Goal: Obtain resource: Download file/media

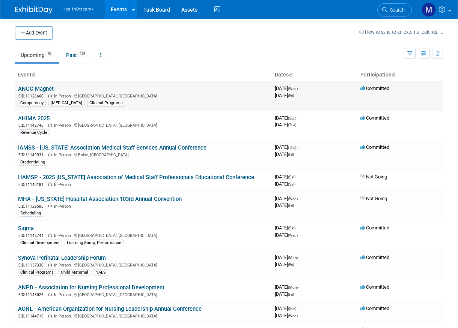
click at [50, 88] on link "ANCC Magnet" at bounding box center [36, 89] width 36 height 7
click at [75, 59] on link "Past 276" at bounding box center [76, 55] width 33 height 14
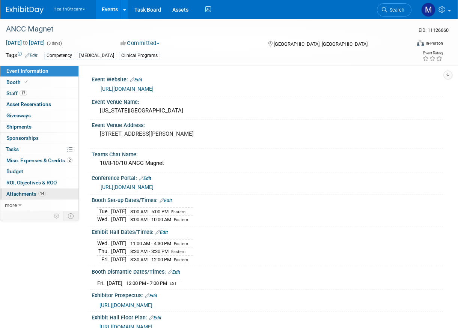
click at [27, 195] on span "Attachments 14" at bounding box center [25, 194] width 39 height 6
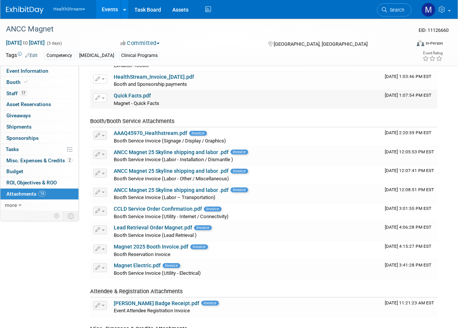
scroll to position [70, 0]
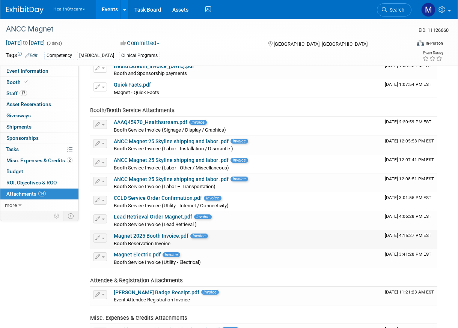
click at [165, 241] on span "Booth Reservation Invoice" at bounding box center [142, 244] width 57 height 6
click at [165, 238] on link "Magnet 2025 Booth Invoice.pdf" at bounding box center [151, 236] width 75 height 6
click at [165, 141] on link "ANCC Magnet 25 Skyline shipping and labor .pdf" at bounding box center [171, 141] width 115 height 6
click at [145, 157] on link "ANCC Magnet 25 Skyline shipping and labor .pdf" at bounding box center [171, 160] width 115 height 6
click at [152, 124] on link "AAAQ45970_Healthstream.pdf" at bounding box center [151, 122] width 74 height 6
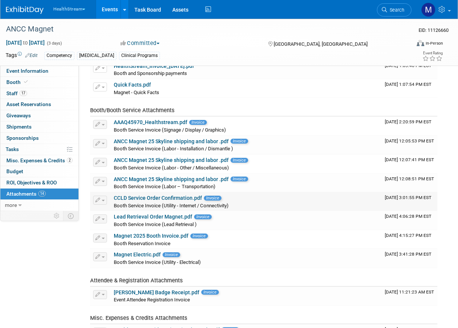
click at [157, 201] on link "CCLD Service Order Confirmation.pdf" at bounding box center [158, 198] width 88 height 6
click at [150, 216] on link "Lead Retrieval Order Magnet.pdf" at bounding box center [153, 217] width 78 height 6
click at [140, 239] on div "Magnet 2025 Booth Invoice.pdf Invoice" at bounding box center [246, 236] width 265 height 7
click at [139, 237] on link "Magnet 2025 Booth Invoice.pdf" at bounding box center [151, 236] width 75 height 6
click at [144, 255] on link "Magnet Electric.pdf" at bounding box center [137, 255] width 47 height 6
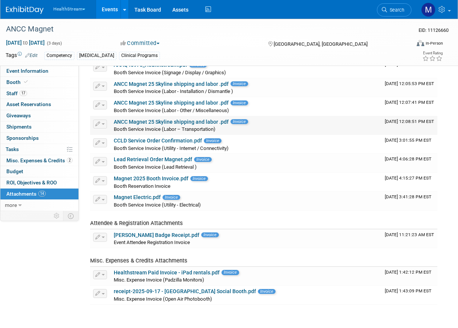
scroll to position [192, 0]
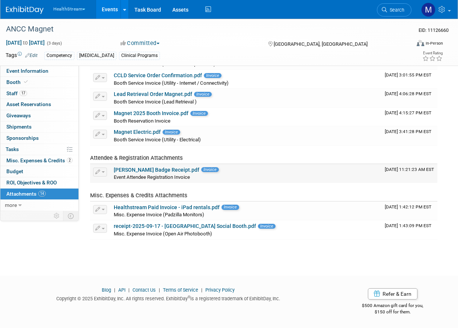
click at [135, 171] on link "Emily Brooks Badge Receipt.pdf" at bounding box center [157, 170] width 86 height 6
click at [126, 206] on link "Healthstream Paid Invoice - iPad rentals.pdf" at bounding box center [167, 207] width 106 height 6
click at [128, 225] on link "receipt-2025-09-17 - Atlanta Social Booth.pdf" at bounding box center [185, 226] width 142 height 6
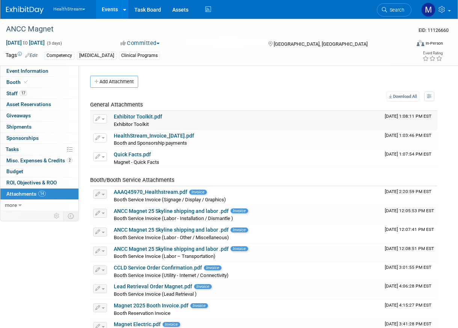
click at [148, 118] on link "Exhibitor Toolkit.pdf" at bounding box center [138, 117] width 48 height 6
click at [137, 138] on link "HealthStream_Invoice_2025-07-28.pdf" at bounding box center [154, 136] width 80 height 6
click at [149, 191] on link "AAAQ45970_Healthstream.pdf" at bounding box center [151, 192] width 74 height 6
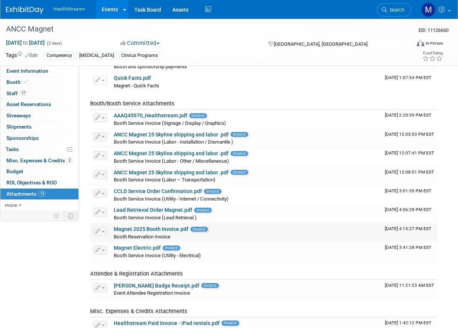
scroll to position [81, 0]
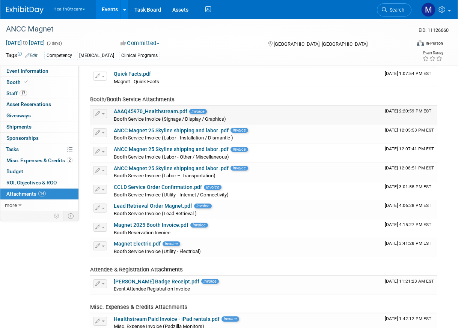
click at [132, 113] on link "AAAQ45970_Healthstream.pdf" at bounding box center [151, 111] width 74 height 6
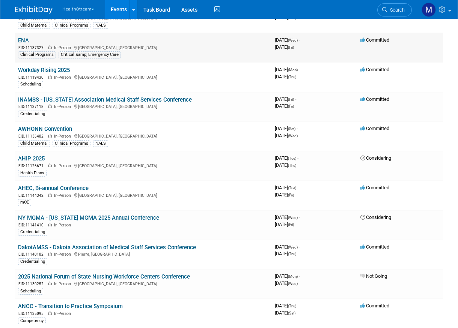
scroll to position [165, 0]
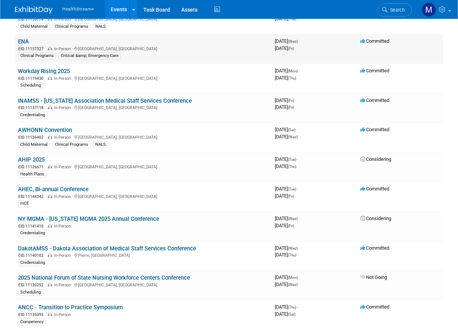
click at [24, 41] on link "ENA" at bounding box center [23, 41] width 11 height 7
click at [70, 127] on link "AWHONN Convention" at bounding box center [45, 130] width 54 height 7
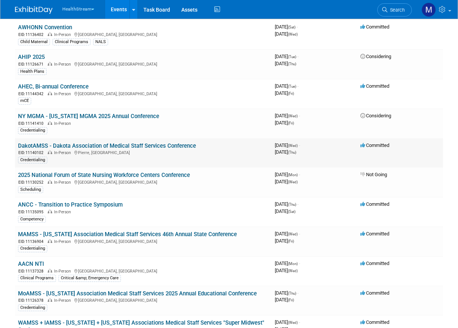
scroll to position [281, 0]
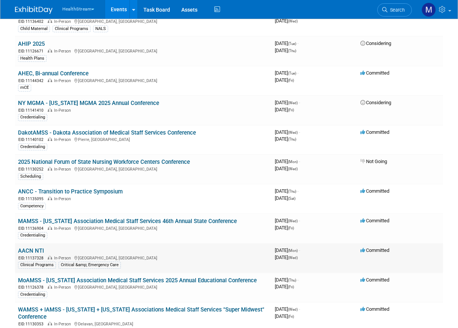
click at [35, 248] on link "AACN NTI" at bounding box center [31, 251] width 26 height 7
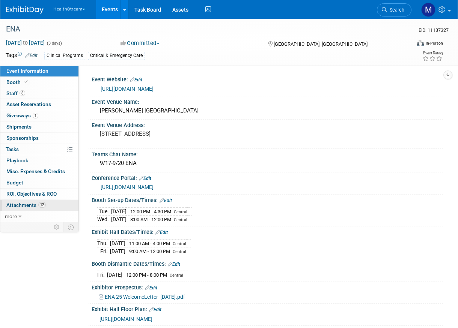
click at [51, 207] on link "12 Attachments 12" at bounding box center [39, 205] width 78 height 11
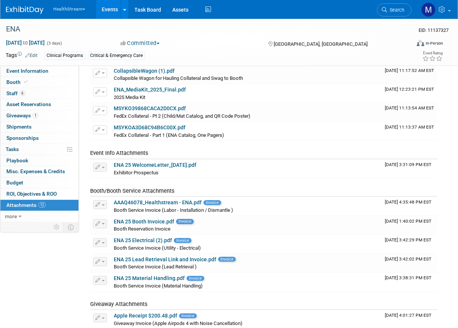
scroll to position [133, 0]
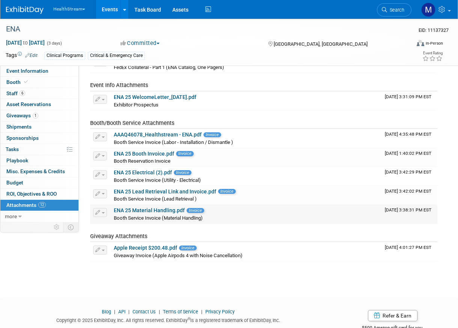
click at [157, 211] on link "ENA 25 Material Handling.pdf" at bounding box center [149, 210] width 71 height 6
click at [142, 192] on link "ENA 25 Lead Retrieval Link and Invoice.pdf" at bounding box center [165, 192] width 102 height 6
click at [150, 173] on link "ENA 25 Electrical (2).pdf" at bounding box center [143, 173] width 58 height 6
click at [142, 173] on link "ENA 25 Electrical (2).pdf" at bounding box center [143, 173] width 58 height 6
click at [133, 154] on link "ENA 25 Booth Invoice.pdf" at bounding box center [144, 154] width 60 height 6
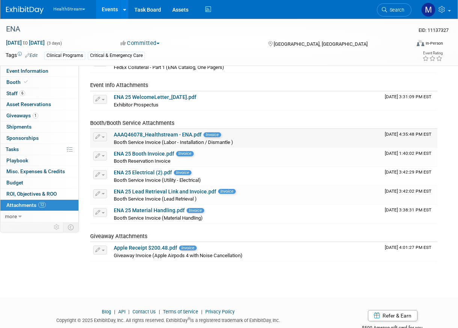
click at [146, 133] on link "AAAQ46078_Healthstream - ENA.pdf" at bounding box center [158, 135] width 88 height 6
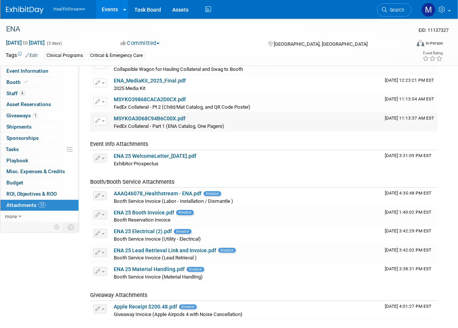
scroll to position [155, 0]
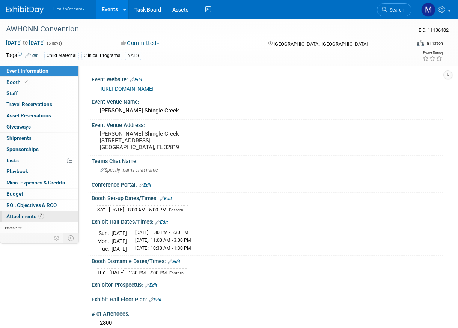
click at [57, 217] on link "6 Attachments 6" at bounding box center [39, 216] width 78 height 11
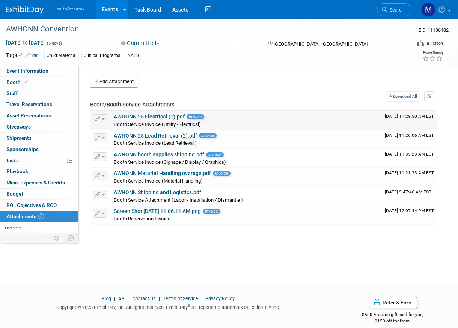
click at [154, 116] on link "AWHONN 25 Electrical (1).pdf" at bounding box center [149, 117] width 71 height 6
click at [125, 135] on link "AWHONN 25 Lead Retrieval (2).pdf" at bounding box center [155, 136] width 83 height 6
click at [125, 155] on link "AWHONN booth supplies shipping.pdf" at bounding box center [159, 155] width 90 height 6
click at [119, 175] on link "AWHONN Material Handling overage.pdf" at bounding box center [162, 173] width 97 height 6
click at [149, 193] on link "AWHONN Shipping and Logistics.pdf" at bounding box center [157, 192] width 87 height 6
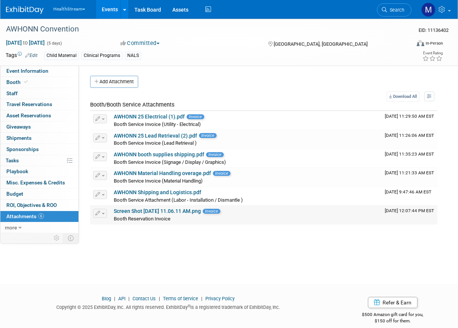
click at [171, 213] on link "Screen Shot 2025-07-08 at 11.06.11 AM.png" at bounding box center [157, 211] width 87 height 6
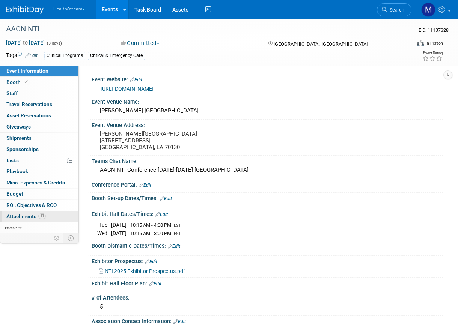
click at [48, 212] on link "11 Attachments 11" at bounding box center [39, 216] width 78 height 11
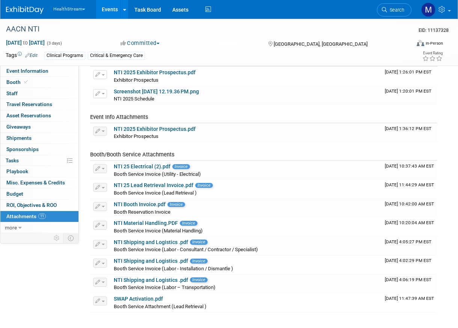
scroll to position [61, 0]
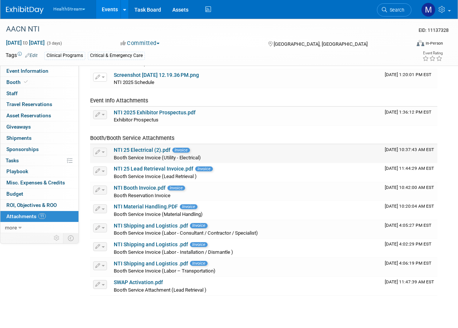
click at [123, 155] on span "Booth Service Invoice (Utility - Electrical)" at bounding box center [157, 158] width 87 height 6
click at [123, 150] on link "NTI 25 Electrical (2).pdf" at bounding box center [142, 150] width 57 height 6
click at [146, 169] on link "NTI 25 Lead Retrieval Invoice.pdf" at bounding box center [154, 169] width 80 height 6
click at [143, 190] on link "NTI Booth Invoice.pdf" at bounding box center [140, 188] width 52 height 6
click at [126, 228] on link "NTI Shipping and Logistics .pdf" at bounding box center [151, 226] width 74 height 6
